Goal: Entertainment & Leisure: Browse casually

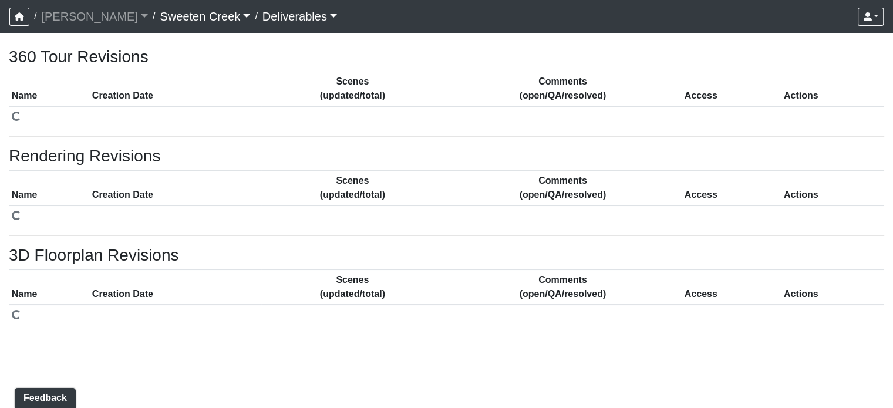
select select "public"
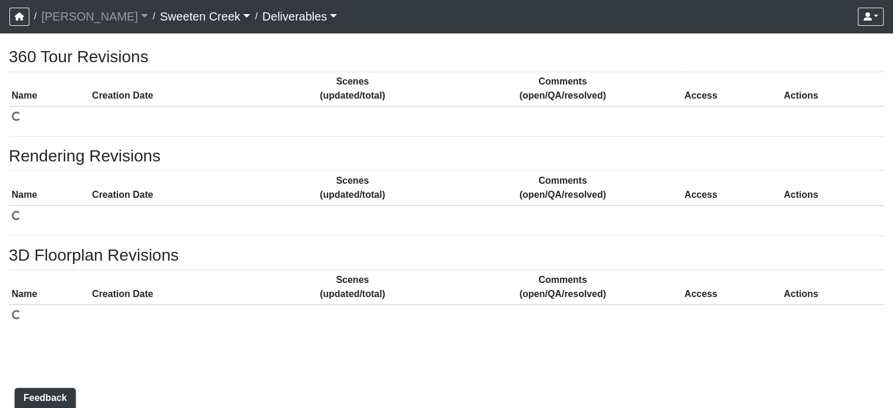
select select "public"
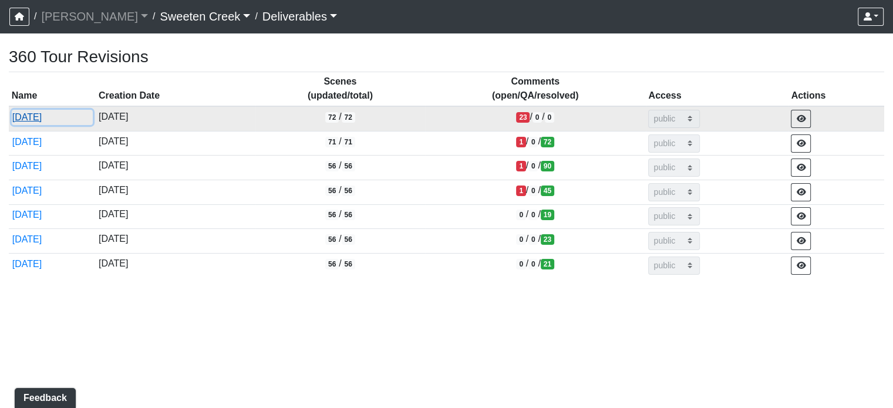
click at [35, 116] on button "[DATE]" at bounding box center [53, 117] width 82 height 15
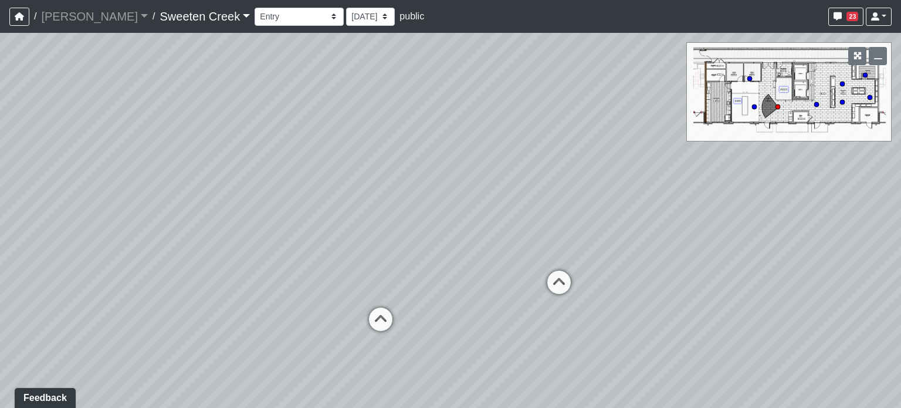
drag, startPoint x: 530, startPoint y: 245, endPoint x: 352, endPoint y: 213, distance: 181.3
click at [352, 213] on div "Loading... Office Loading... Reception Loading... Mailroom - Elevator Lobby Loa…" at bounding box center [450, 220] width 901 height 375
drag, startPoint x: 669, startPoint y: 217, endPoint x: 406, endPoint y: 186, distance: 264.7
click at [387, 178] on div "Loading... Office Loading... Reception Loading... Mailroom - Elevator Lobby Loa…" at bounding box center [450, 220] width 901 height 375
drag, startPoint x: 617, startPoint y: 214, endPoint x: 324, endPoint y: 216, distance: 292.8
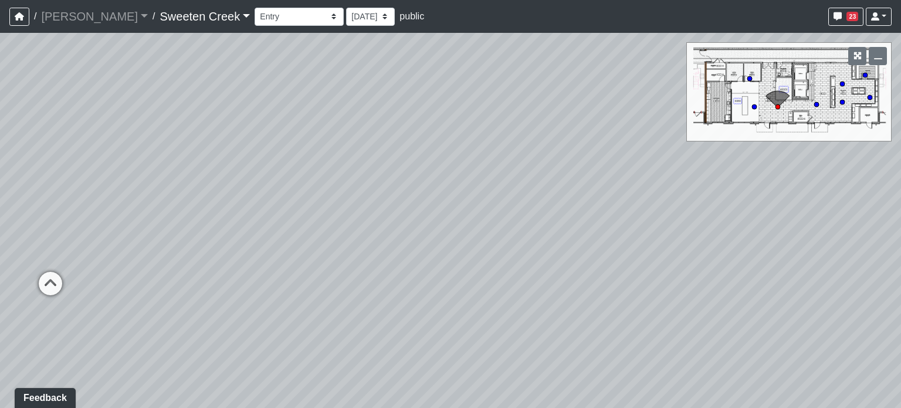
click at [326, 215] on div "Loading... Office Loading... Reception Loading... Mailroom - Elevator Lobby Loa…" at bounding box center [450, 220] width 901 height 375
drag, startPoint x: 388, startPoint y: 215, endPoint x: 341, endPoint y: 217, distance: 47.6
click at [341, 217] on div "Loading... Office Loading... Reception Loading... Mailroom - Elevator Lobby Loa…" at bounding box center [450, 220] width 901 height 375
drag, startPoint x: 409, startPoint y: 251, endPoint x: 354, endPoint y: 248, distance: 54.6
click at [352, 249] on div "Loading... Office Loading... Reception Loading... Mailroom - Elevator Lobby Loa…" at bounding box center [450, 220] width 901 height 375
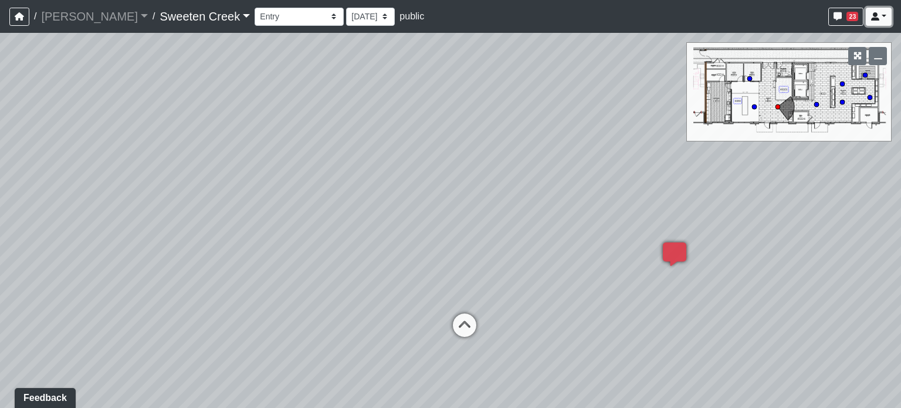
click at [891, 15] on link at bounding box center [879, 17] width 26 height 18
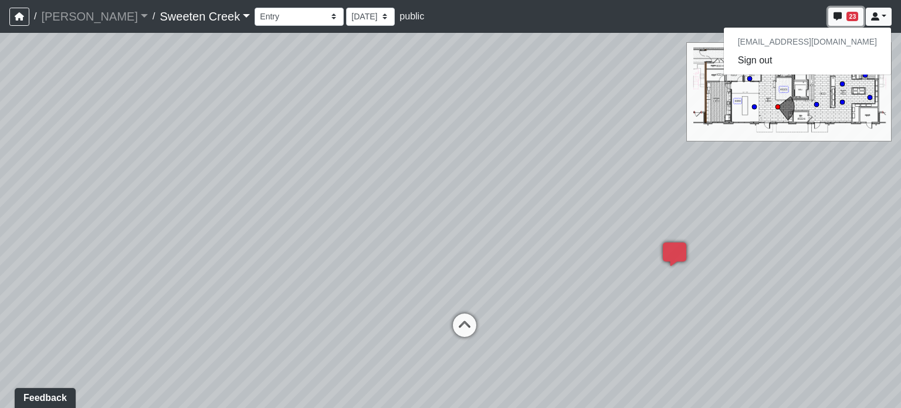
click at [845, 16] on button "23" at bounding box center [846, 17] width 35 height 18
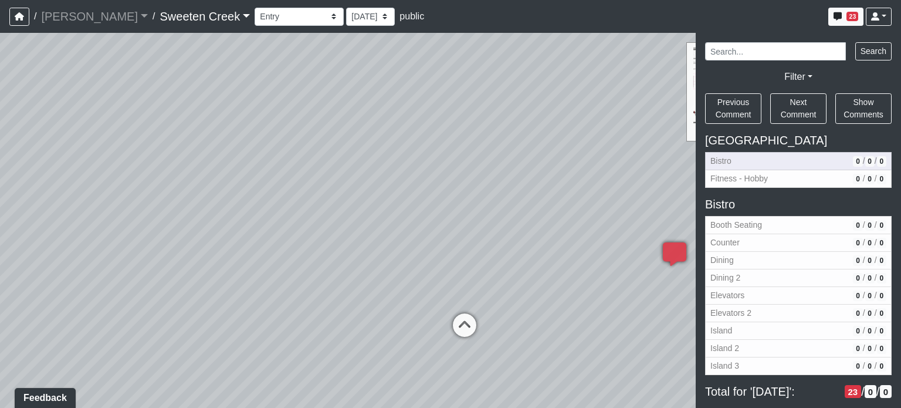
click at [743, 161] on span "Bistro" at bounding box center [780, 161] width 138 height 12
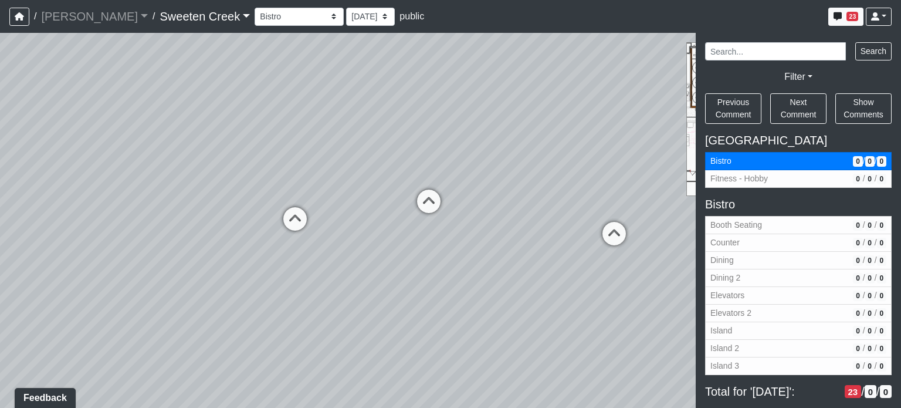
drag, startPoint x: 568, startPoint y: 234, endPoint x: 273, endPoint y: 148, distance: 306.9
click at [273, 148] on div "Loading... Office Loading... Reception Loading... Mailroom - Elevator Lobby Loa…" at bounding box center [450, 220] width 901 height 375
drag, startPoint x: 401, startPoint y: 180, endPoint x: 508, endPoint y: 267, distance: 137.2
click at [510, 273] on div "Loading... Office Loading... Reception Loading... Mailroom - Elevator Lobby Loa…" at bounding box center [450, 220] width 901 height 375
click at [460, 324] on icon at bounding box center [455, 332] width 35 height 35
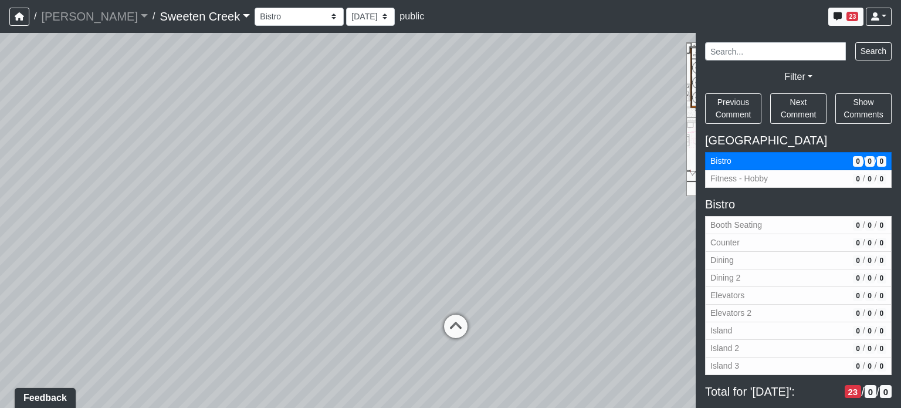
select select "s3cCD8odxasdSAQjaaSjcR"
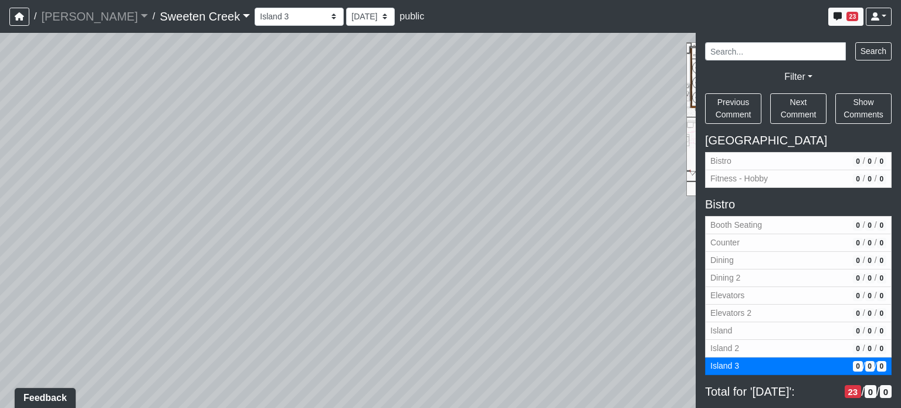
drag, startPoint x: 464, startPoint y: 190, endPoint x: 265, endPoint y: 155, distance: 201.9
click at [252, 150] on div "Loading... Office Loading... Reception Loading... Mailroom - Elevator Lobby Loa…" at bounding box center [450, 220] width 901 height 375
drag, startPoint x: 429, startPoint y: 184, endPoint x: 185, endPoint y: 180, distance: 244.1
click at [185, 180] on div "Loading... Office Loading... Reception Loading... Mailroom - Elevator Lobby Loa…" at bounding box center [450, 220] width 901 height 375
click at [224, 197] on div "Loading... Office Loading... Reception Loading... Mailroom - Elevator Lobby Loa…" at bounding box center [450, 220] width 901 height 375
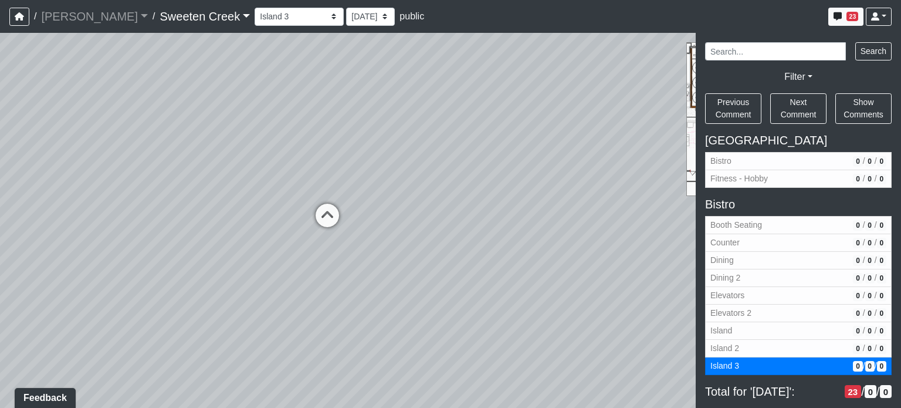
drag, startPoint x: 479, startPoint y: 199, endPoint x: 326, endPoint y: 191, distance: 153.4
click at [326, 191] on div "Loading... Office Loading... Reception Loading... Mailroom - Elevator Lobby Loa…" at bounding box center [450, 220] width 901 height 375
drag, startPoint x: 467, startPoint y: 222, endPoint x: 458, endPoint y: 282, distance: 60.0
click at [458, 282] on div "Loading... Office Loading... Reception Loading... Mailroom - Elevator Lobby Loa…" at bounding box center [450, 220] width 901 height 375
drag, startPoint x: 500, startPoint y: 296, endPoint x: 489, endPoint y: 256, distance: 40.9
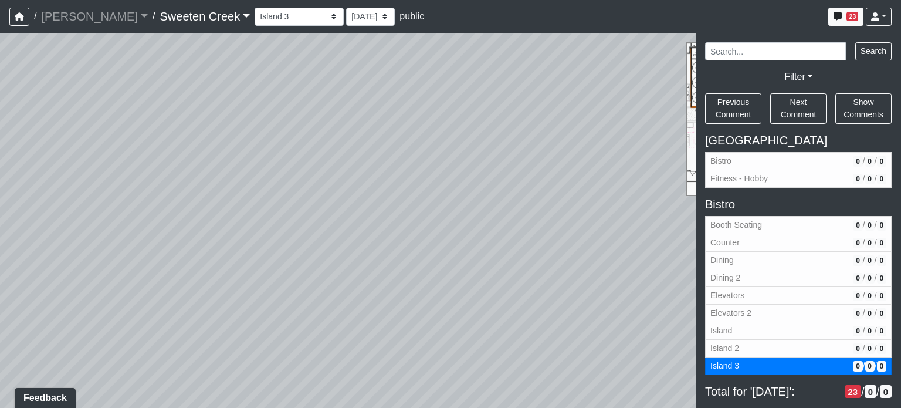
click at [489, 256] on div "Loading... Office Loading... Reception Loading... Mailroom - Elevator Lobby Loa…" at bounding box center [450, 220] width 901 height 375
drag, startPoint x: 539, startPoint y: 231, endPoint x: 650, endPoint y: 229, distance: 110.9
click at [650, 229] on div "Loading... Office Loading... Reception Loading... Mailroom - Elevator Lobby Loa…" at bounding box center [450, 220] width 901 height 375
drag, startPoint x: 403, startPoint y: 222, endPoint x: 582, endPoint y: 188, distance: 182.2
click at [582, 188] on div "Loading... Office Loading... Reception Loading... Mailroom - Elevator Lobby Loa…" at bounding box center [450, 220] width 901 height 375
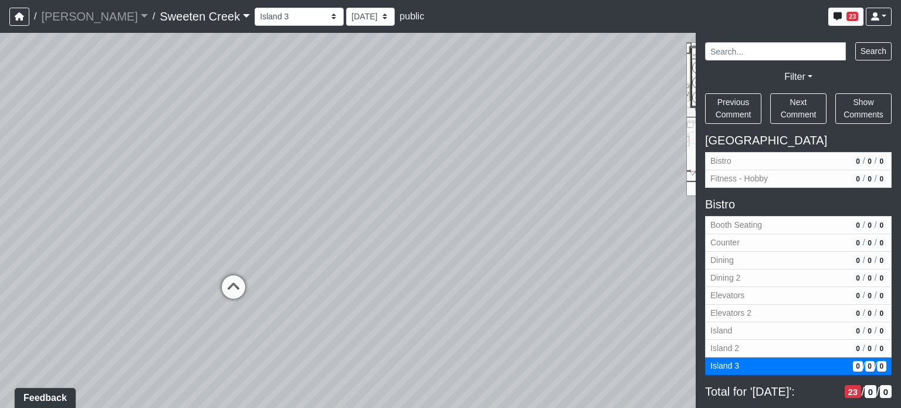
drag, startPoint x: 521, startPoint y: 227, endPoint x: 367, endPoint y: 278, distance: 162.4
click at [332, 269] on div "Loading... Office Loading... Reception Loading... Mailroom - Elevator Lobby Loa…" at bounding box center [450, 220] width 901 height 375
drag, startPoint x: 529, startPoint y: 303, endPoint x: 420, endPoint y: 253, distance: 119.5
click at [420, 252] on div "Loading... Office Loading... Reception Loading... Mailroom - Elevator Lobby Loa…" at bounding box center [450, 220] width 901 height 375
